Goal: Task Accomplishment & Management: Use online tool/utility

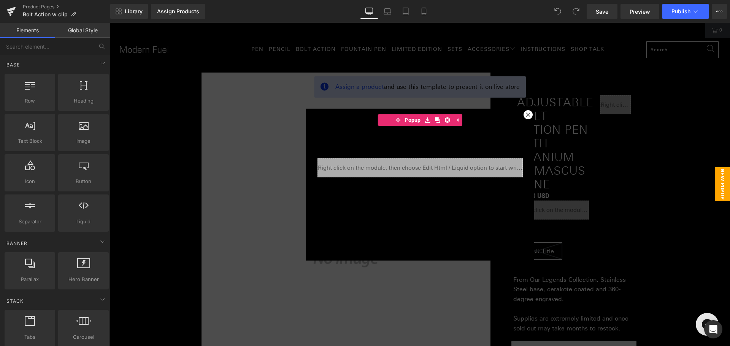
click at [528, 112] on div at bounding box center [528, 114] width 9 height 9
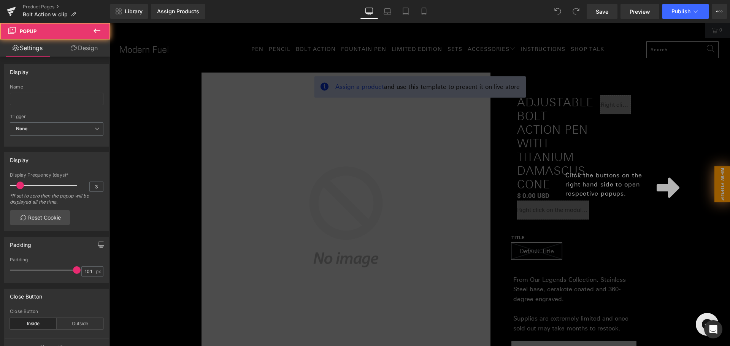
click at [526, 114] on div "Click the buttons on the right hand side to open respective popups." at bounding box center [420, 185] width 620 height 324
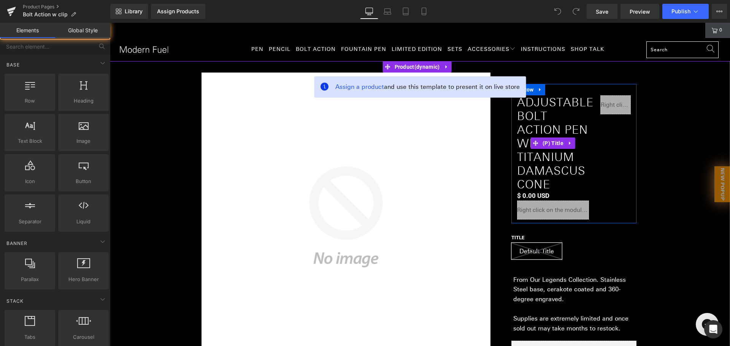
click at [556, 131] on span "Adjustable Bolt Action Pen with Titanium Damascus Cone" at bounding box center [553, 143] width 72 height 96
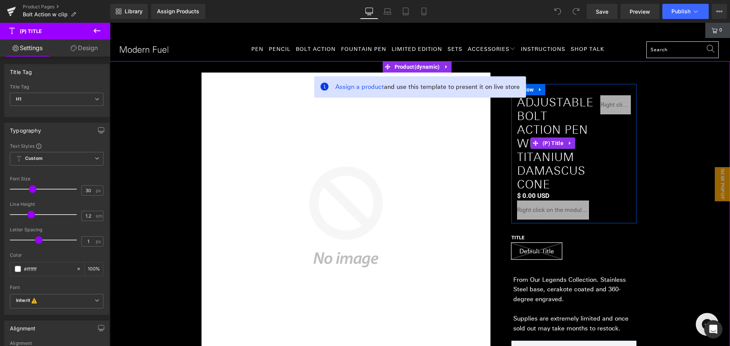
click at [550, 181] on span "Adjustable Bolt Action Pen with Titanium Damascus Cone" at bounding box center [553, 143] width 72 height 96
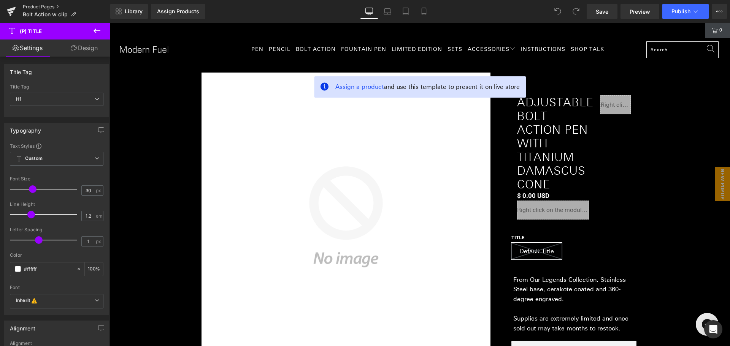
click at [49, 7] on link "Product Pages" at bounding box center [66, 7] width 87 height 6
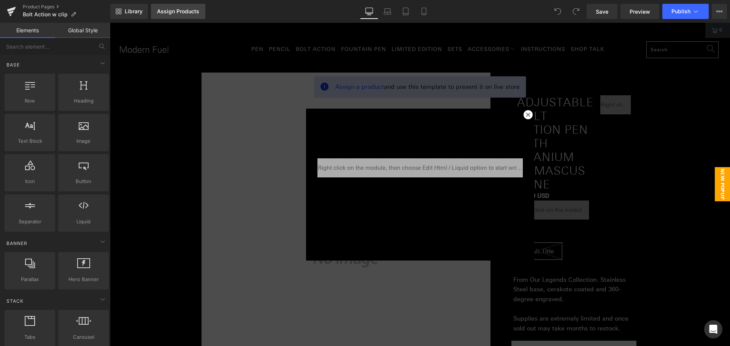
click at [176, 9] on div "Assign Products" at bounding box center [178, 11] width 42 height 6
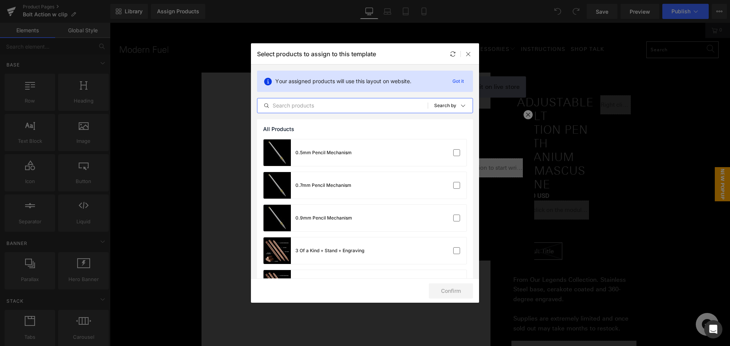
click at [364, 105] on input "text" at bounding box center [342, 105] width 170 height 9
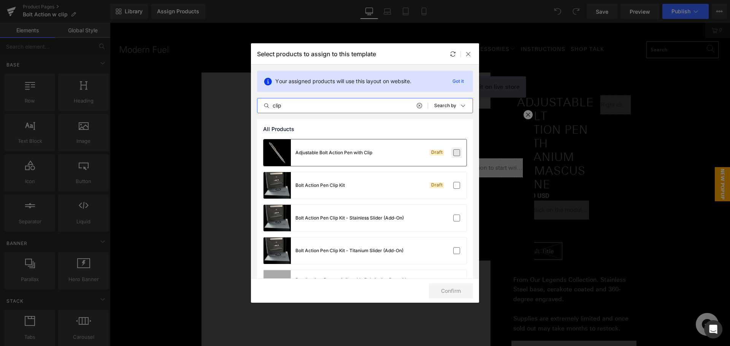
type input "clip"
click at [458, 152] on label at bounding box center [456, 152] width 7 height 7
click at [457, 153] on input "checkbox" at bounding box center [457, 153] width 0 height 0
click at [448, 296] on button "Confirm" at bounding box center [451, 291] width 44 height 15
click at [448, 296] on button "Success" at bounding box center [447, 291] width 54 height 15
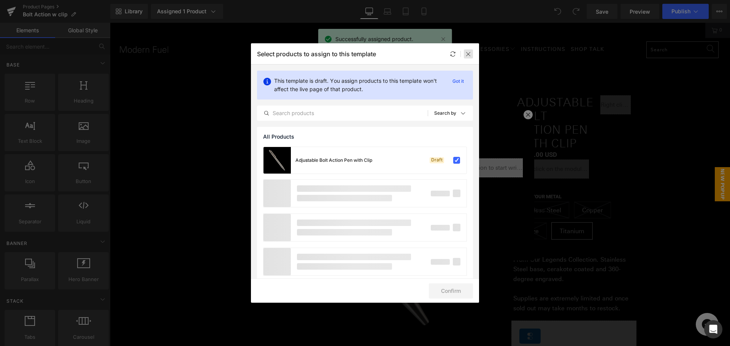
click at [470, 56] on icon at bounding box center [469, 54] width 6 height 6
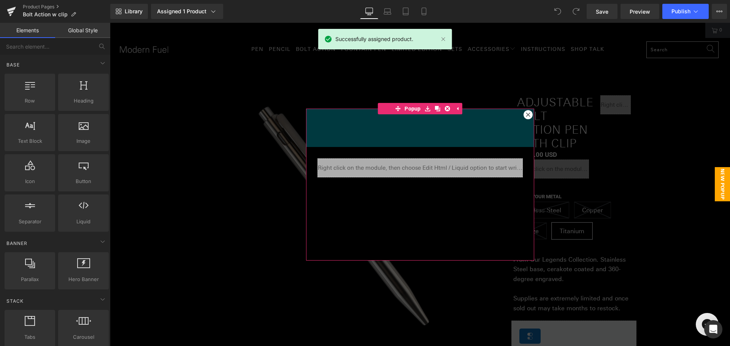
click at [526, 115] on icon at bounding box center [528, 115] width 5 height 5
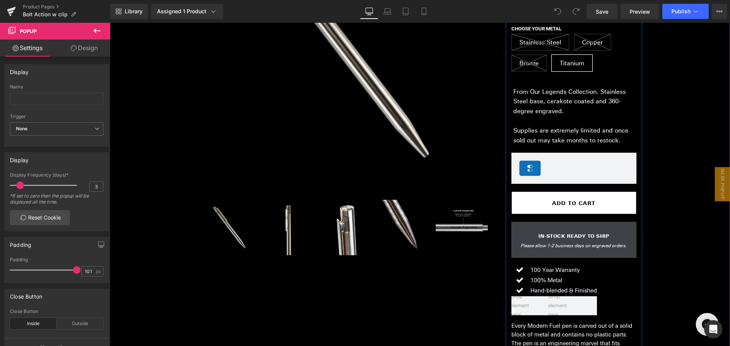
scroll to position [190, 0]
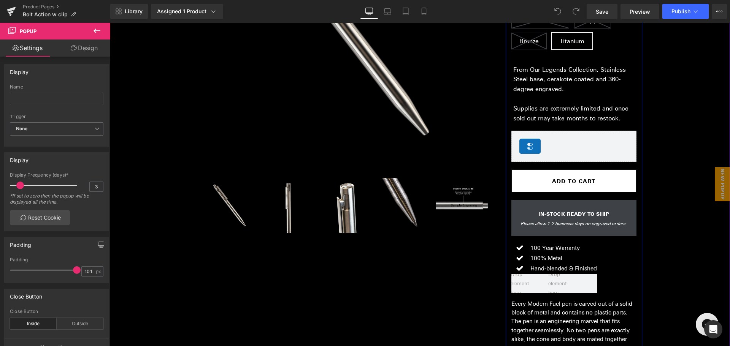
click at [571, 86] on p "From Our Legends Collection. Stainless Steel base, cerakote coated and 360-degr…" at bounding box center [572, 79] width 118 height 29
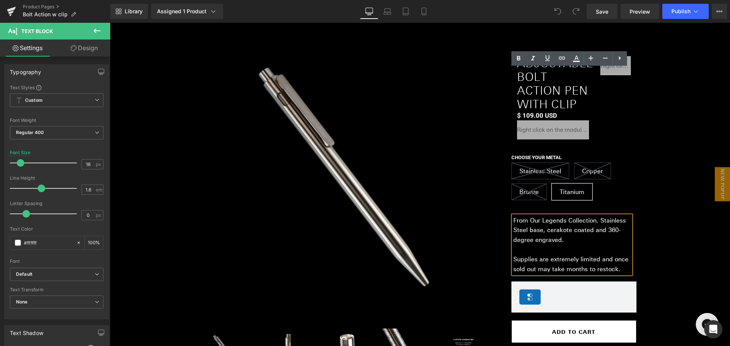
scroll to position [38, 0]
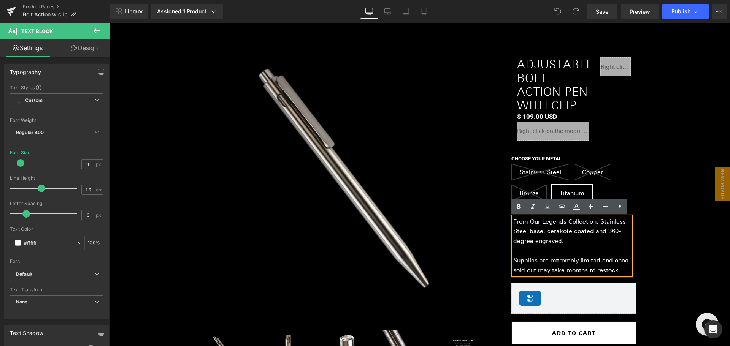
click at [673, 239] on div "(P) Image ‹" at bounding box center [422, 311] width 617 height 576
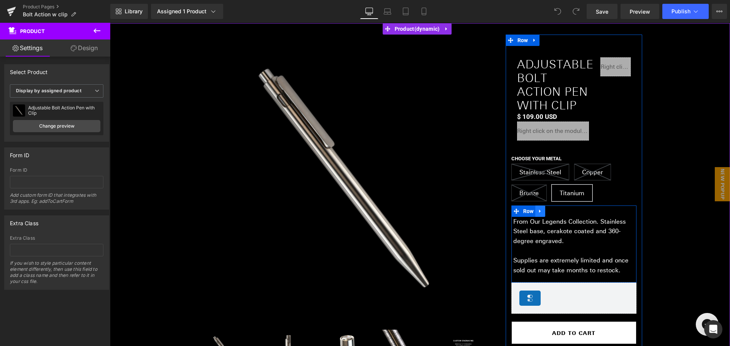
click at [539, 211] on icon at bounding box center [540, 211] width 5 height 6
click at [558, 211] on icon at bounding box center [560, 211] width 5 height 6
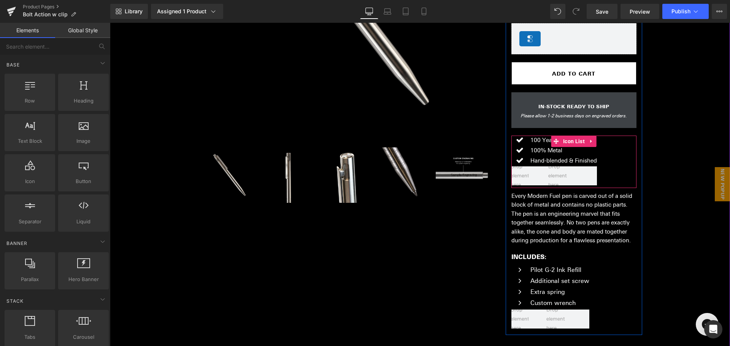
scroll to position [228, 0]
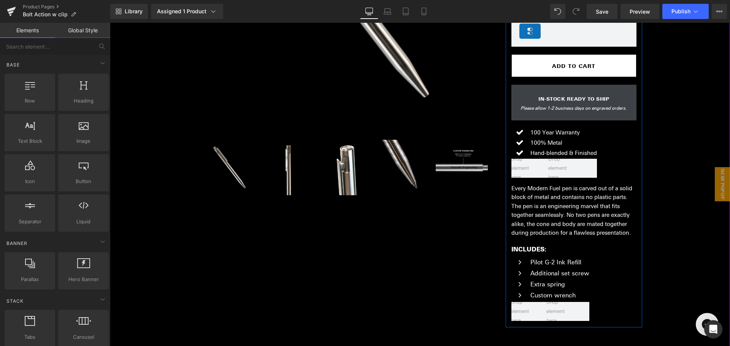
click at [523, 204] on p "Every Modern Fuel pen is carved out of a solid block of metal and contains no p…" at bounding box center [575, 210] width 126 height 53
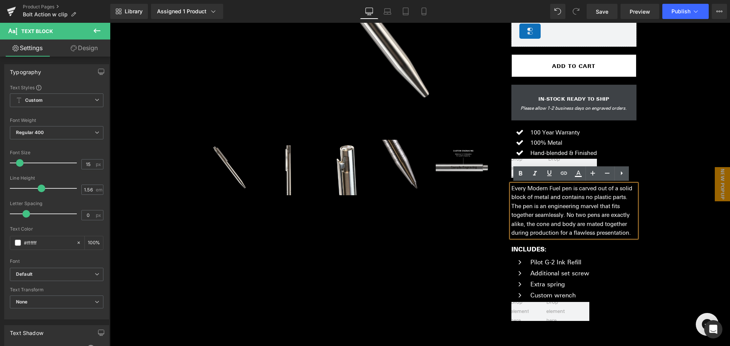
click at [523, 204] on p "Every Modern Fuel pen is carved out of a solid block of metal and contains no p…" at bounding box center [575, 210] width 126 height 53
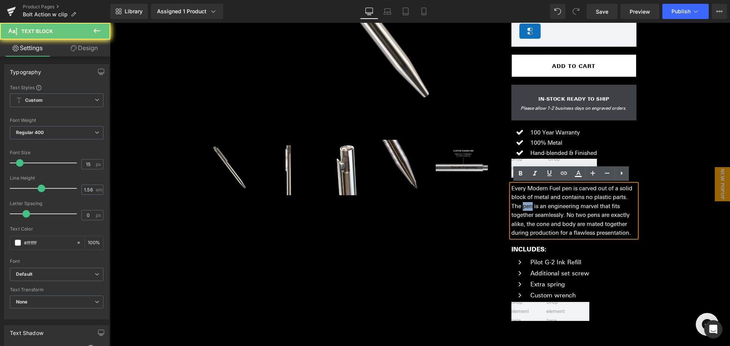
click at [523, 204] on p "Every Modern Fuel pen is carved out of a solid block of metal and contains no p…" at bounding box center [575, 210] width 126 height 53
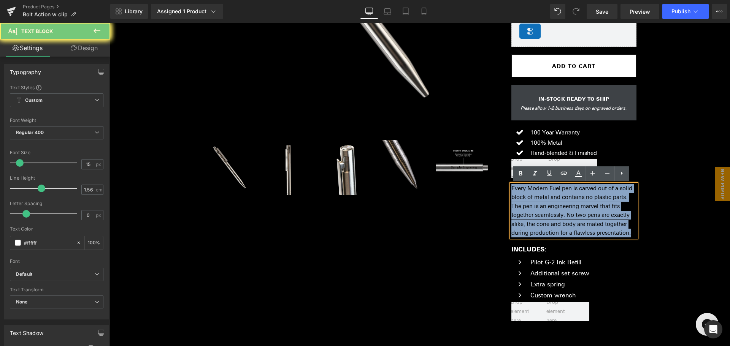
copy p "Every Modern Fuel pen is carved out of a solid block of metal and contains no p…"
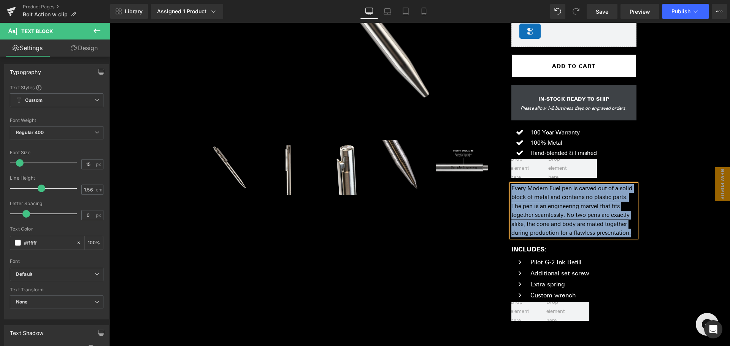
click at [540, 200] on p "Every Modern Fuel pen is carved out of a solid block of metal and contains no p…" at bounding box center [575, 210] width 126 height 53
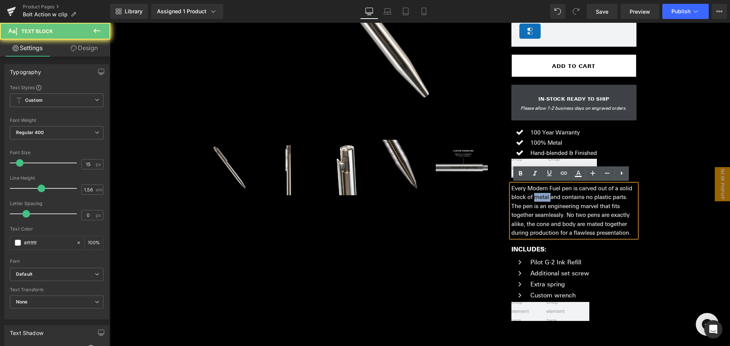
click at [540, 200] on p "Every Modern Fuel pen is carved out of a solid block of metal and contains no p…" at bounding box center [575, 210] width 126 height 53
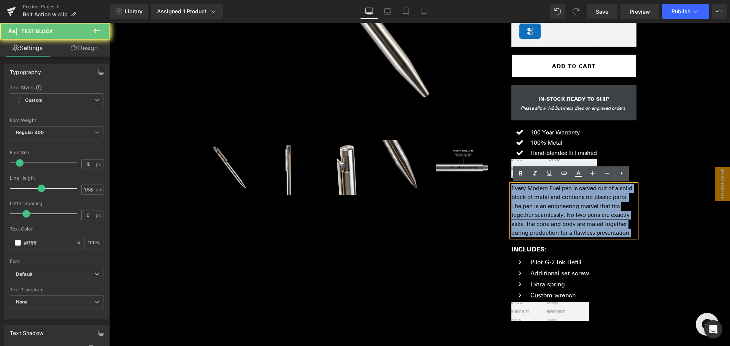
click at [540, 200] on p "Every Modern Fuel pen is carved out of a solid block of metal and contains no p…" at bounding box center [575, 210] width 126 height 53
paste div
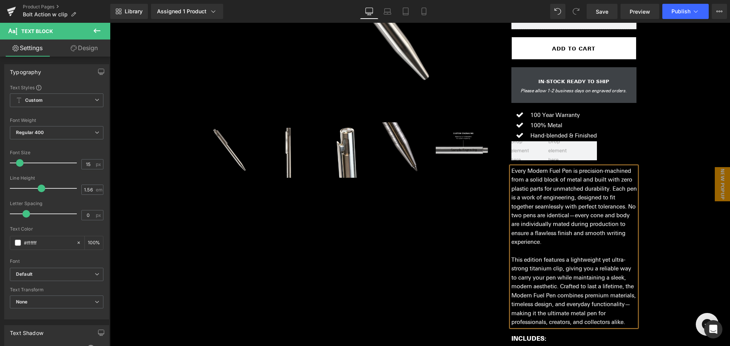
scroll to position [266, 0]
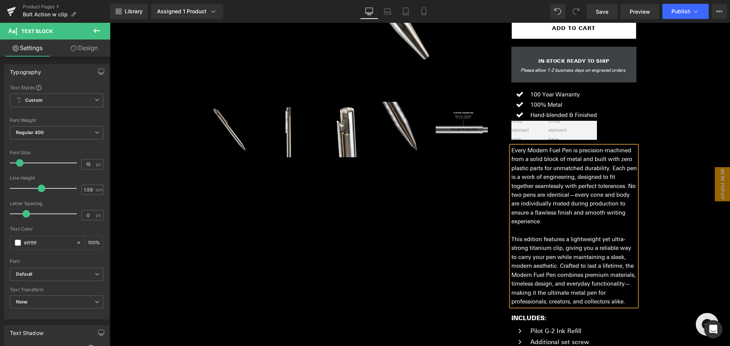
click at [536, 158] on p "Every Modern Fuel Pen is precision-machined from a solid block of metal and bui…" at bounding box center [575, 186] width 126 height 80
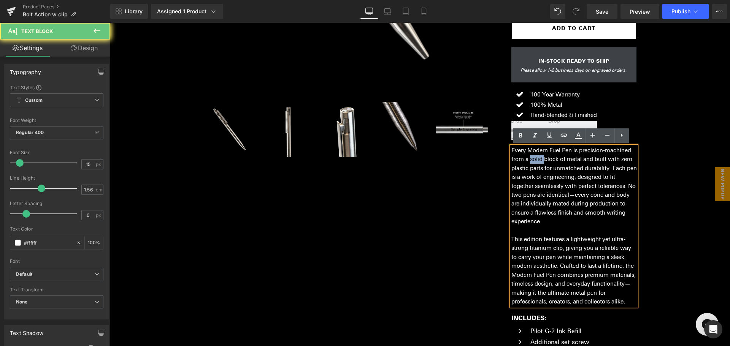
click at [536, 158] on p "Every Modern Fuel Pen is precision-machined from a solid block of metal and bui…" at bounding box center [575, 186] width 126 height 80
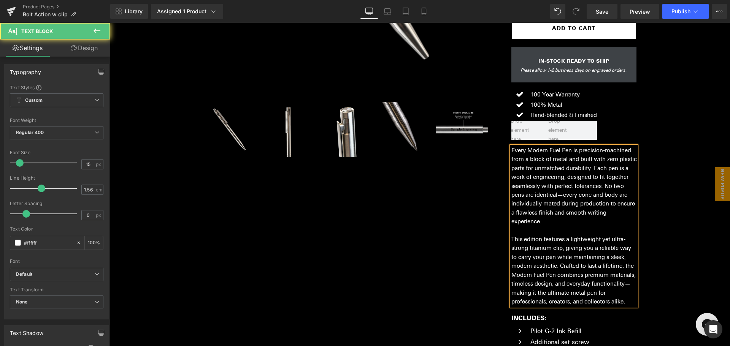
click at [582, 163] on p "Every Modern Fuel Pen is precision-machined from a block of metal and built wit…" at bounding box center [575, 186] width 126 height 80
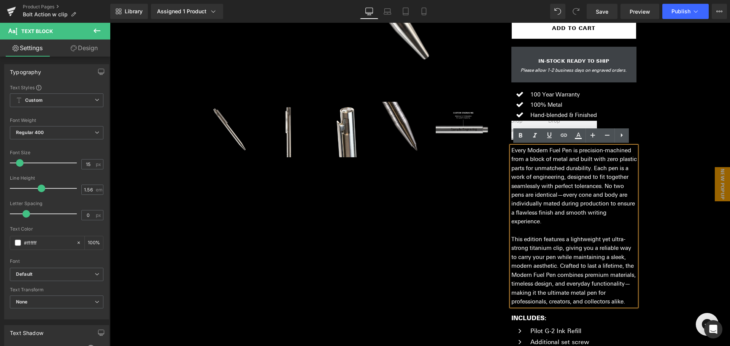
click at [579, 195] on p "Every Modern Fuel Pen is precision-machined from a block of metal and built wit…" at bounding box center [575, 186] width 126 height 80
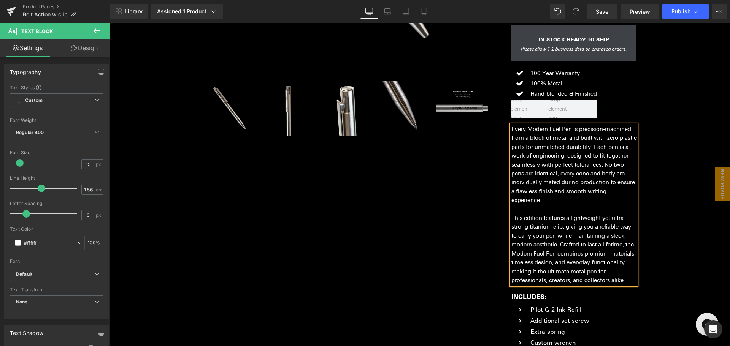
scroll to position [304, 0]
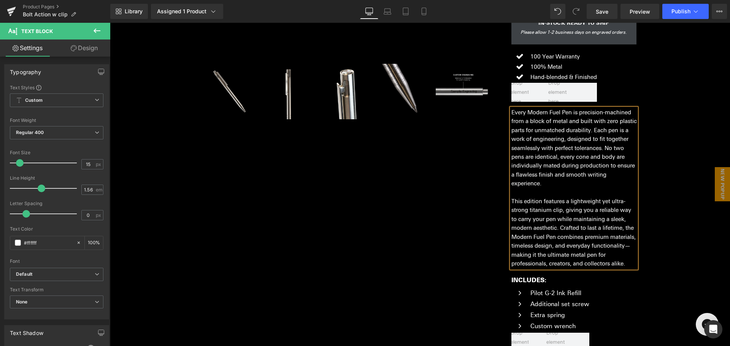
click at [559, 228] on p "This edition features a lightweight yet ultra-strong titanium clip, giving you …" at bounding box center [575, 232] width 126 height 71
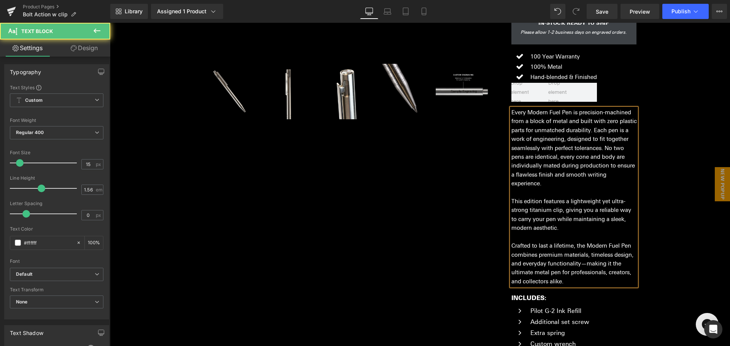
click at [580, 264] on p "Crafted to last a lifetime, the Modern Fuel Pen combines premium materials, tim…" at bounding box center [575, 264] width 126 height 44
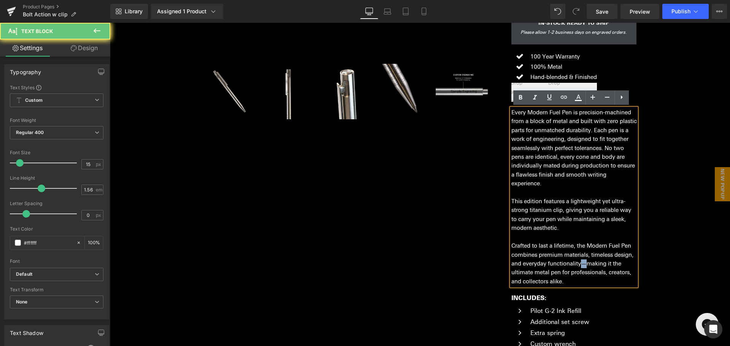
click at [580, 264] on p "Crafted to last a lifetime, the Modern Fuel Pen combines premium materials, tim…" at bounding box center [575, 264] width 126 height 44
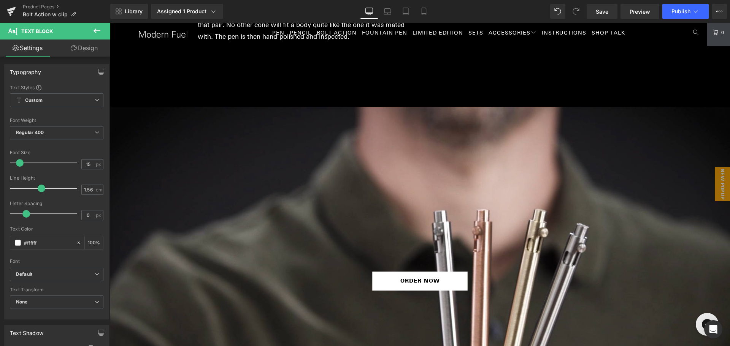
scroll to position [2282, 0]
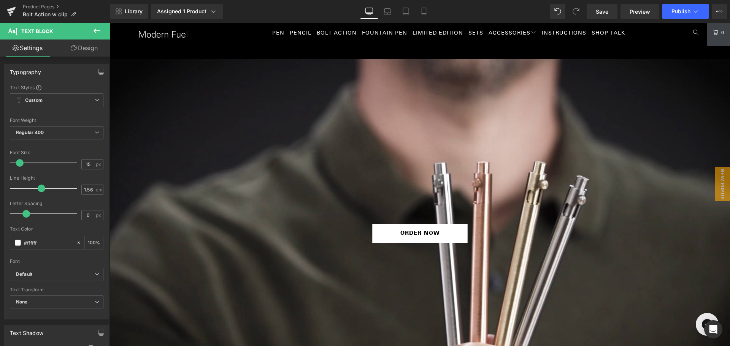
click at [487, 180] on div at bounding box center [420, 233] width 620 height 349
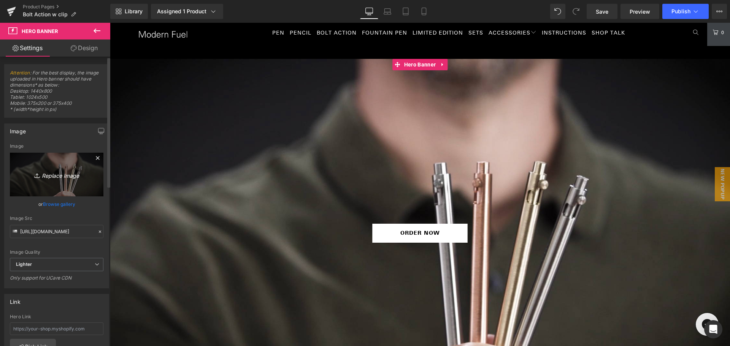
click at [66, 178] on icon "Replace Image" at bounding box center [56, 175] width 61 height 10
type input "C:\fakepath\abapwclip (1).png"
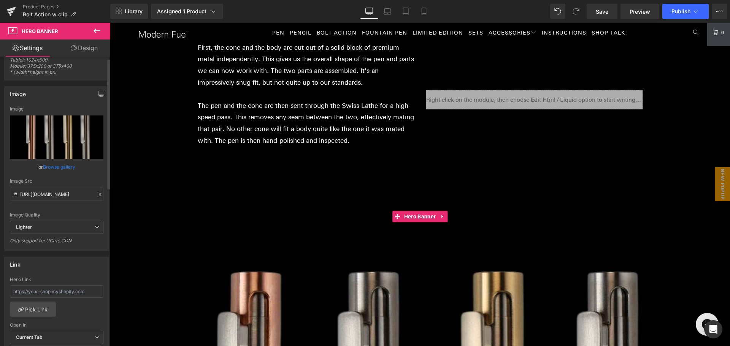
scroll to position [0, 0]
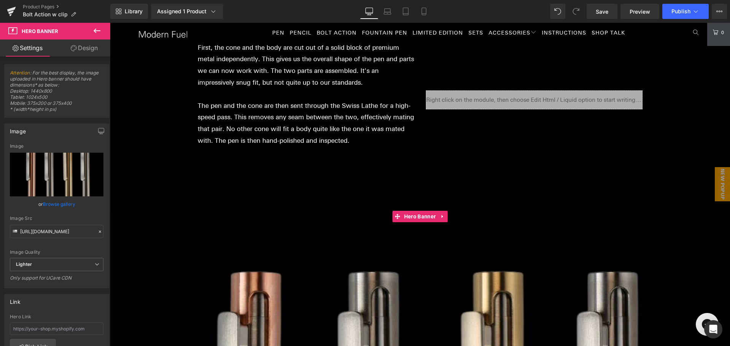
click at [84, 49] on link "Design" at bounding box center [84, 48] width 55 height 17
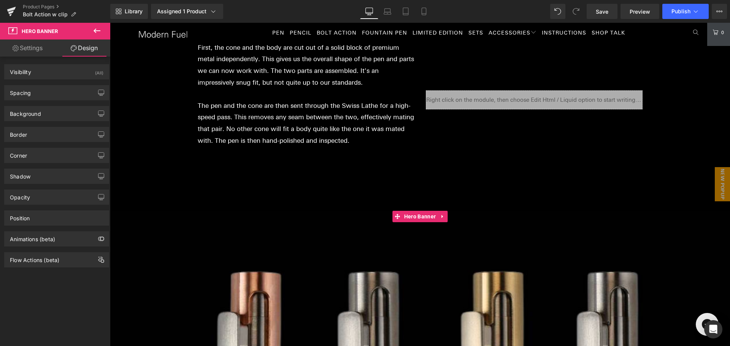
click at [20, 45] on link "Settings" at bounding box center [27, 48] width 55 height 17
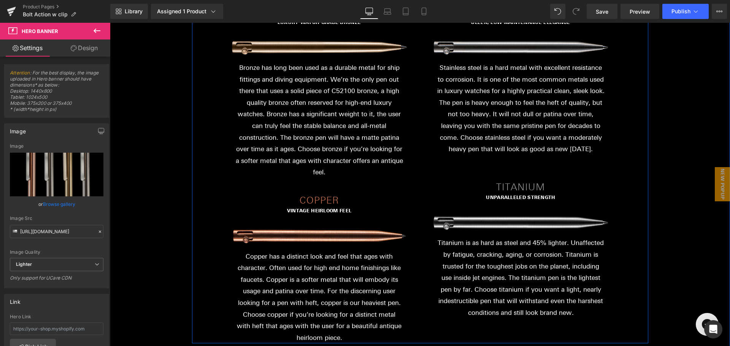
scroll to position [3309, 0]
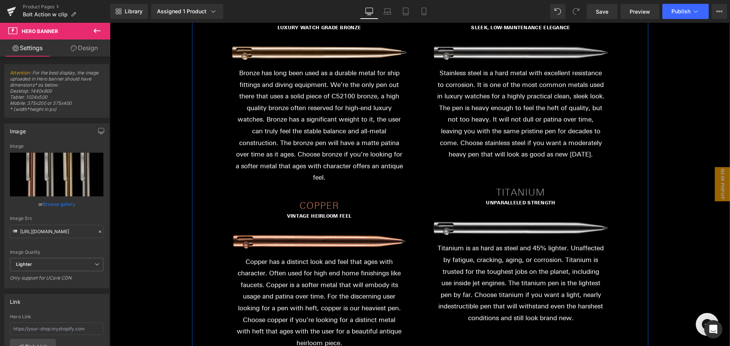
click at [282, 113] on p "Bronze has long been used as a durable metal for ship fittings and diving equip…" at bounding box center [319, 125] width 167 height 116
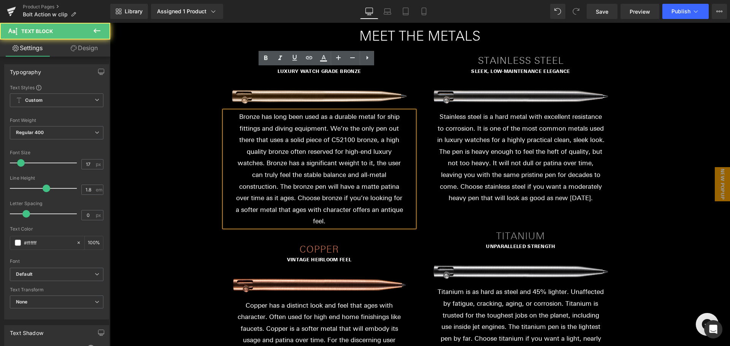
scroll to position [3195, 0]
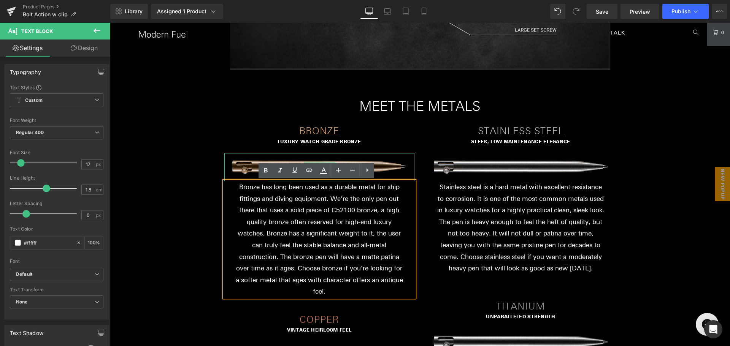
click at [398, 167] on img at bounding box center [319, 167] width 190 height 28
